Goal: Find specific page/section: Find specific page/section

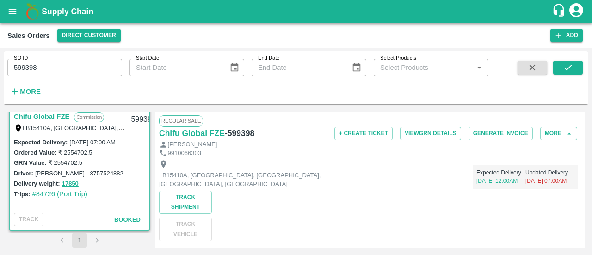
click at [241, 129] on h6 "- 599398" at bounding box center [240, 133] width 30 height 13
copy h6 "599398"
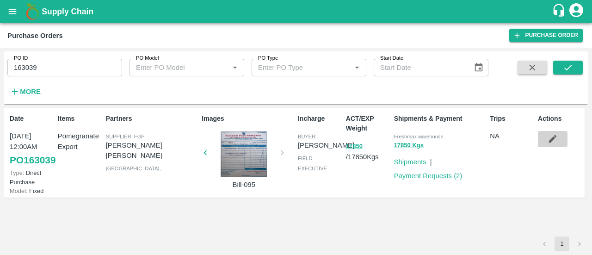
click at [560, 135] on button "button" at bounding box center [553, 139] width 30 height 16
click at [231, 146] on div at bounding box center [243, 154] width 69 height 46
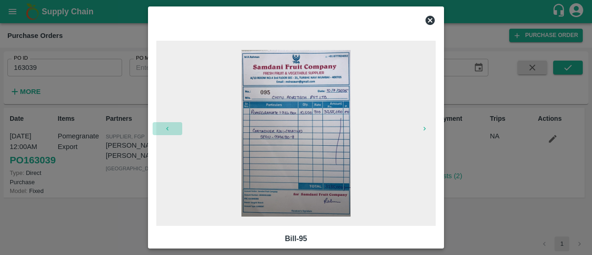
click at [168, 126] on icon "button" at bounding box center [167, 128] width 7 height 7
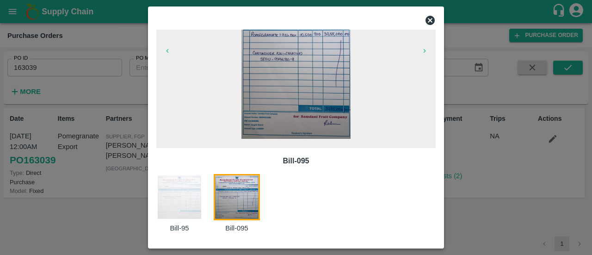
scroll to position [78, 0]
click at [187, 199] on img at bounding box center [179, 197] width 46 height 46
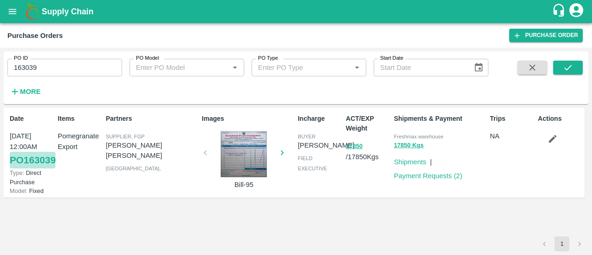
click at [26, 168] on link "PO 163039" at bounding box center [33, 160] width 46 height 17
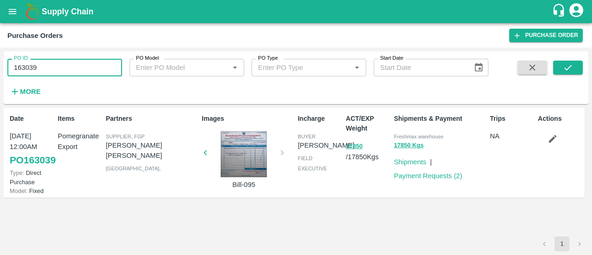
click at [68, 68] on input "163039" at bounding box center [64, 68] width 115 height 18
